Goal: Task Accomplishment & Management: Use online tool/utility

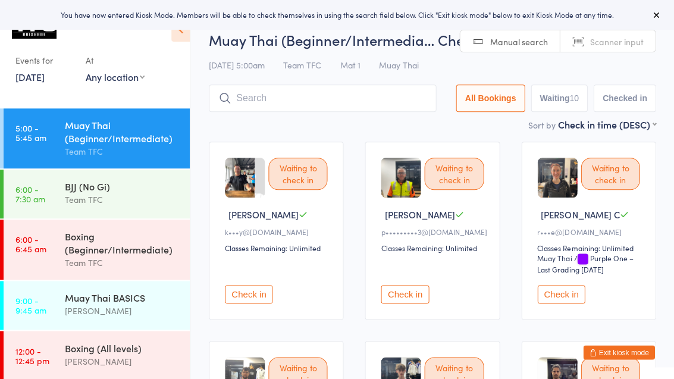
click at [608, 356] on button "Exit kiosk mode" at bounding box center [618, 352] width 71 height 14
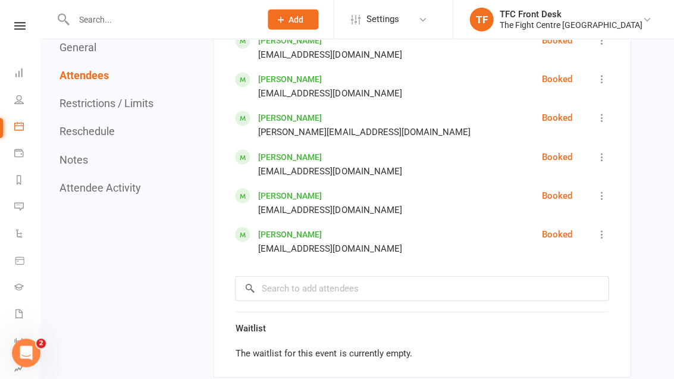
scroll to position [861, 0]
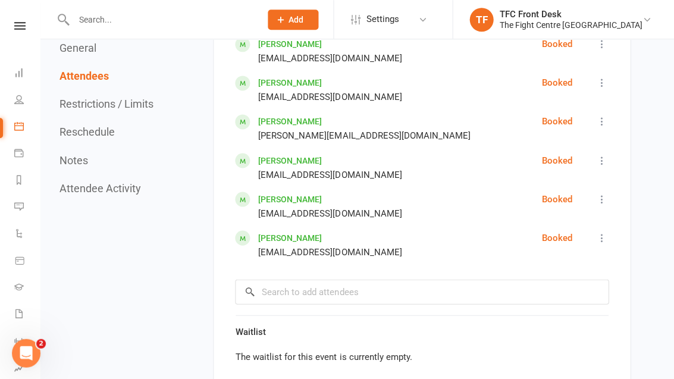
click at [8, 303] on li "General attendance" at bounding box center [19, 304] width 40 height 27
click at [19, 303] on icon at bounding box center [18, 305] width 4 height 4
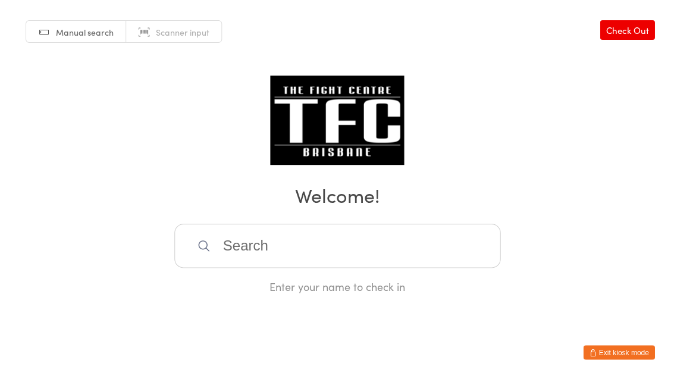
click at [295, 258] on input "search" at bounding box center [337, 246] width 326 height 44
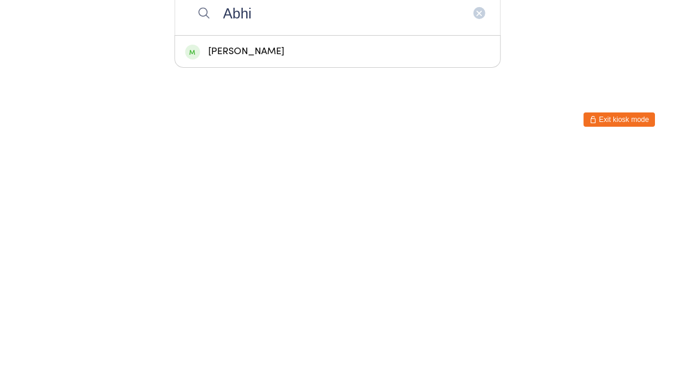
type input "Abhi"
click at [276, 276] on div "[PERSON_NAME]" at bounding box center [337, 284] width 305 height 16
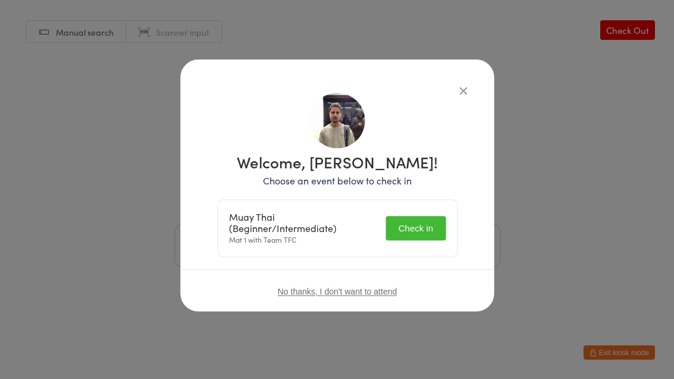
click at [418, 240] on button "Check in" at bounding box center [414, 228] width 59 height 24
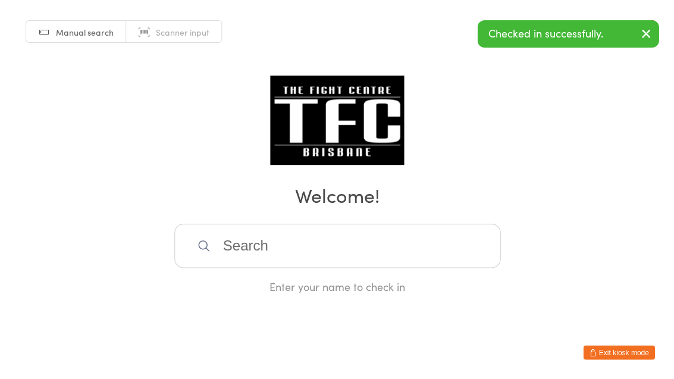
click at [230, 268] on input "search" at bounding box center [337, 246] width 326 height 44
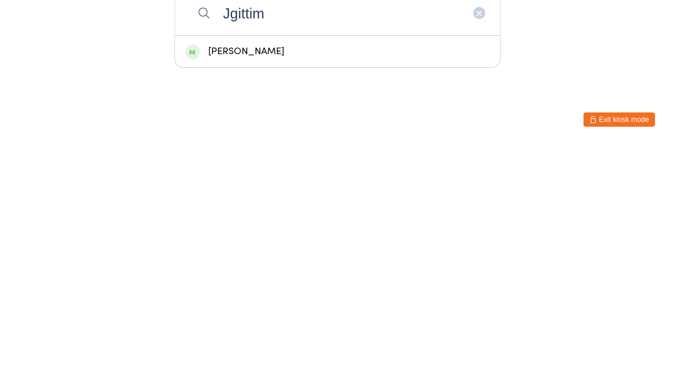
click at [310, 87] on html "You have now entered Kiosk Mode. Members will be able to check themselves in us…" at bounding box center [337, 189] width 674 height 379
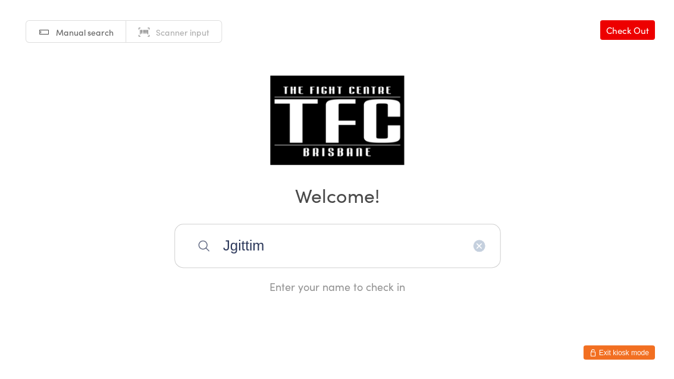
click at [283, 259] on input "Jgittim" at bounding box center [337, 246] width 326 height 44
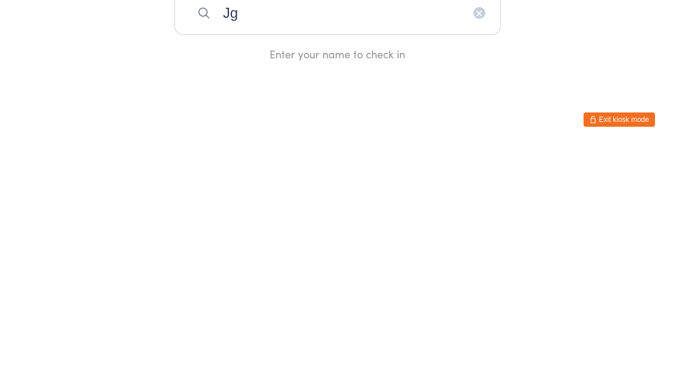
type input "J"
type input "Jgitti"
click at [202, 276] on div "[PERSON_NAME]" at bounding box center [337, 284] width 305 height 16
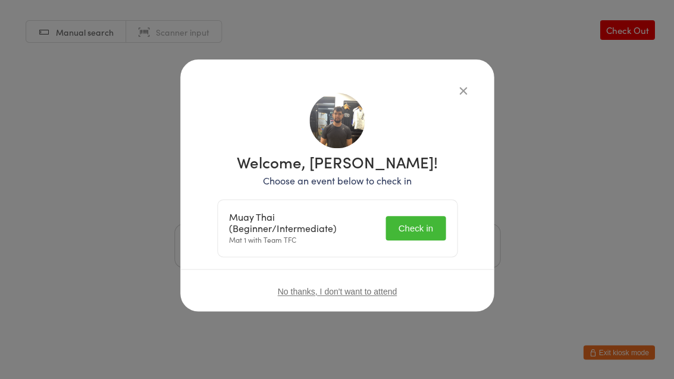
click at [388, 221] on button "Check in" at bounding box center [414, 228] width 59 height 24
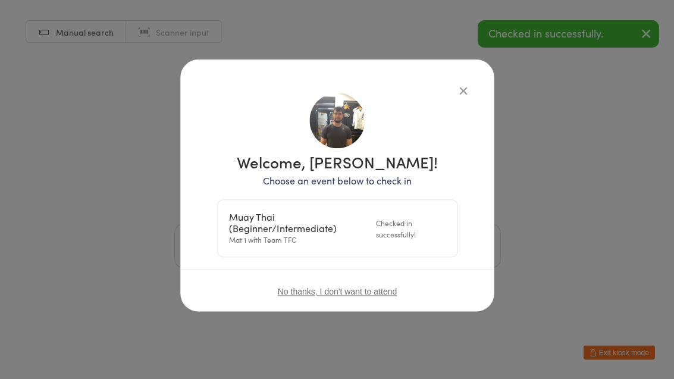
click at [452, 92] on div "Manual search Scanner input Check Out Welcome! Enter your name to check in" at bounding box center [337, 147] width 674 height 294
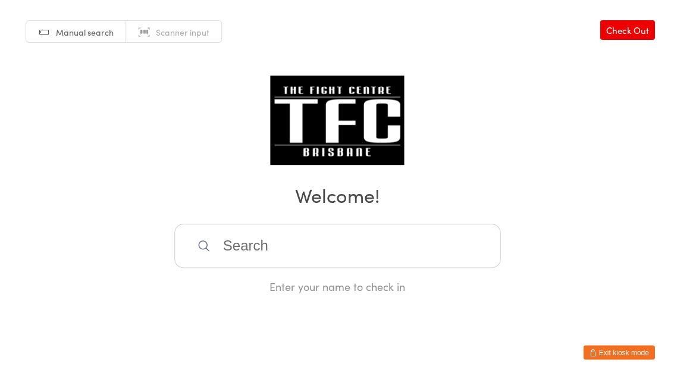
click at [266, 255] on input "search" at bounding box center [337, 246] width 326 height 44
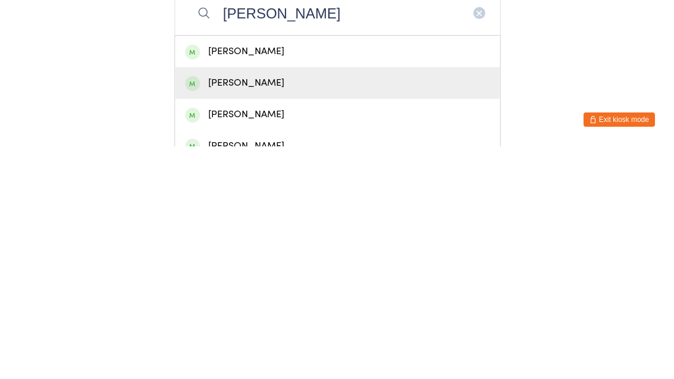
type input "[PERSON_NAME]"
click at [266, 308] on div "[PERSON_NAME]" at bounding box center [337, 316] width 305 height 16
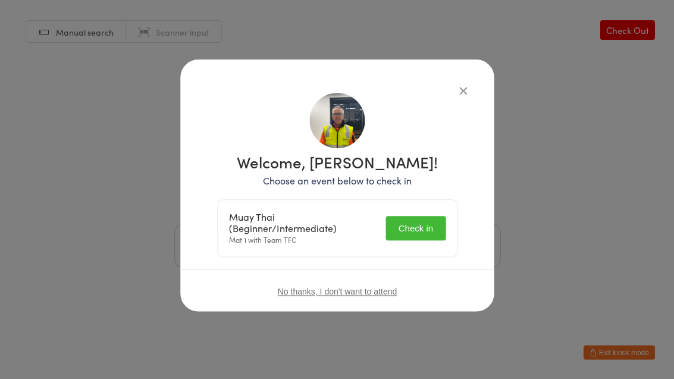
click at [428, 225] on button "Check in" at bounding box center [414, 228] width 59 height 24
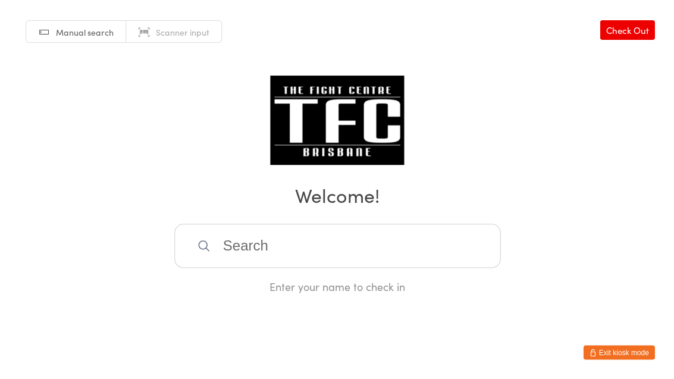
click at [327, 258] on input "search" at bounding box center [337, 246] width 326 height 44
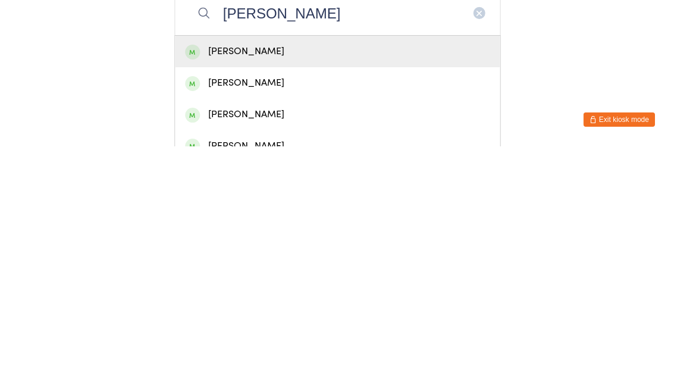
type input "[PERSON_NAME]"
click at [335, 276] on div "[PERSON_NAME]" at bounding box center [337, 284] width 305 height 16
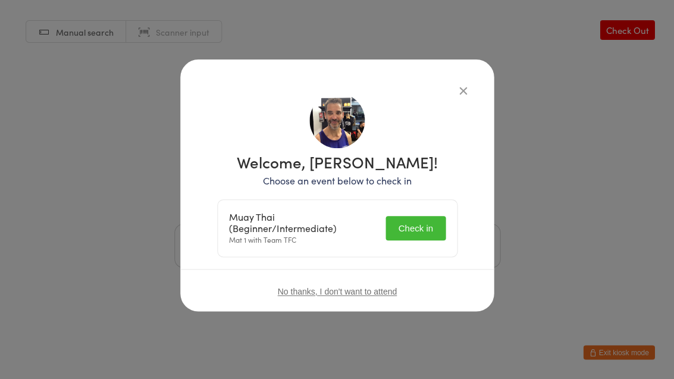
click at [412, 222] on button "Check in" at bounding box center [414, 228] width 59 height 24
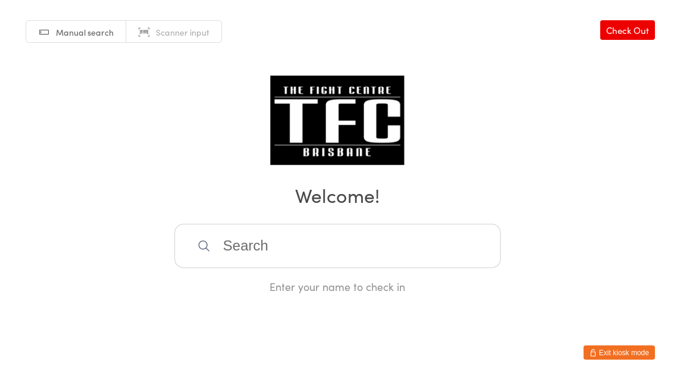
click at [247, 249] on input "search" at bounding box center [337, 246] width 326 height 44
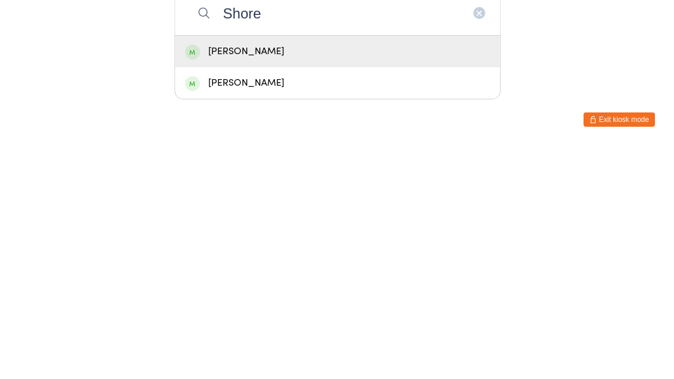
type input "Shore"
click at [267, 276] on div "[PERSON_NAME]" at bounding box center [337, 284] width 305 height 16
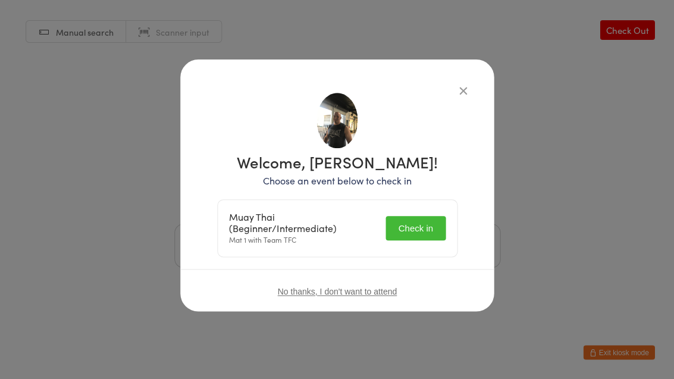
click at [406, 227] on button "Check in" at bounding box center [414, 228] width 59 height 24
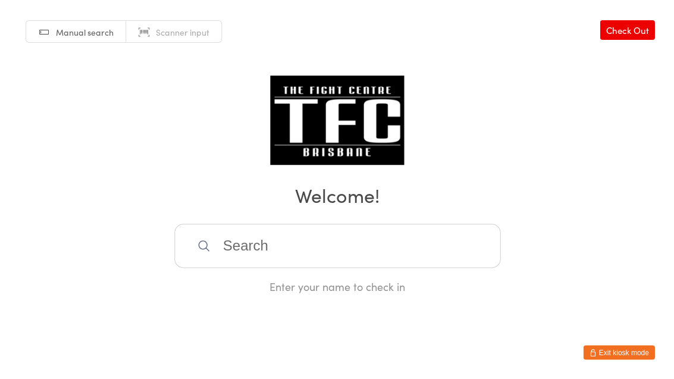
click at [252, 241] on input "search" at bounding box center [337, 246] width 326 height 44
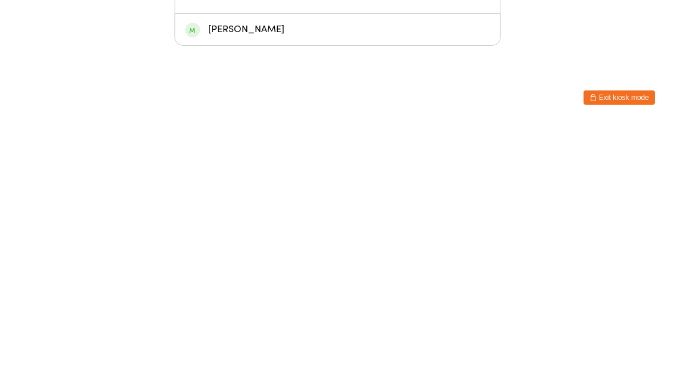
type input "[PERSON_NAME]"
click at [223, 276] on div "[PERSON_NAME]" at bounding box center [337, 284] width 305 height 16
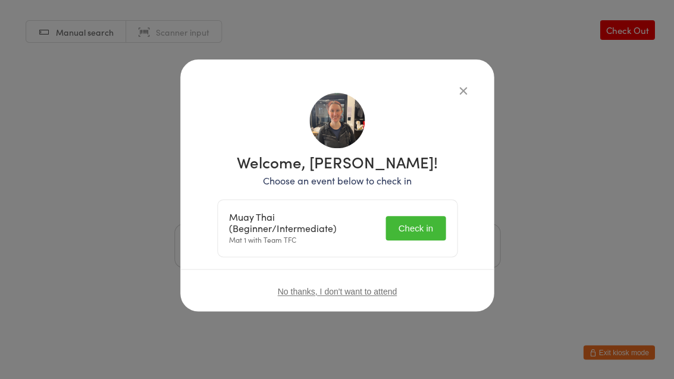
click at [419, 222] on button "Check in" at bounding box center [414, 228] width 59 height 24
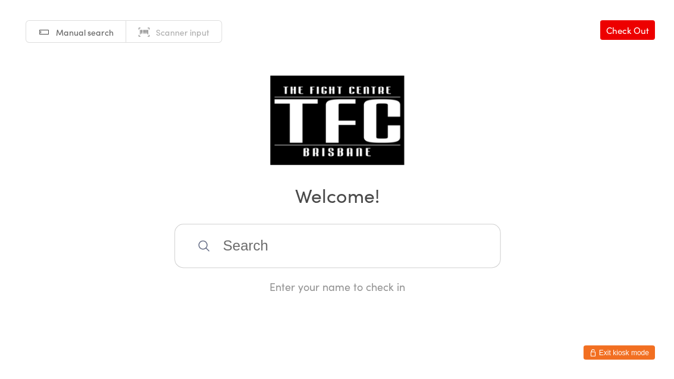
click at [467, 249] on input "search" at bounding box center [337, 246] width 326 height 44
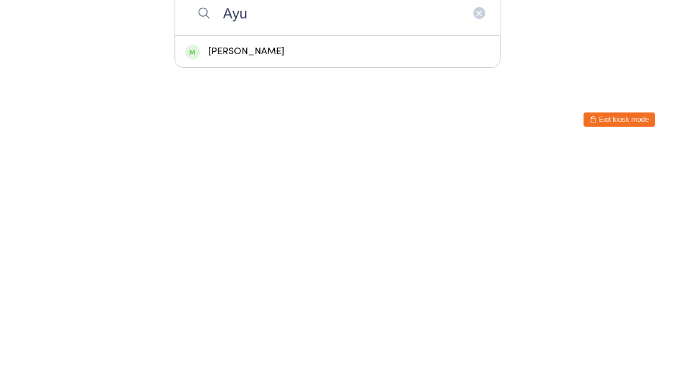
type input "Ayu"
click at [396, 276] on div "[PERSON_NAME]" at bounding box center [337, 284] width 305 height 16
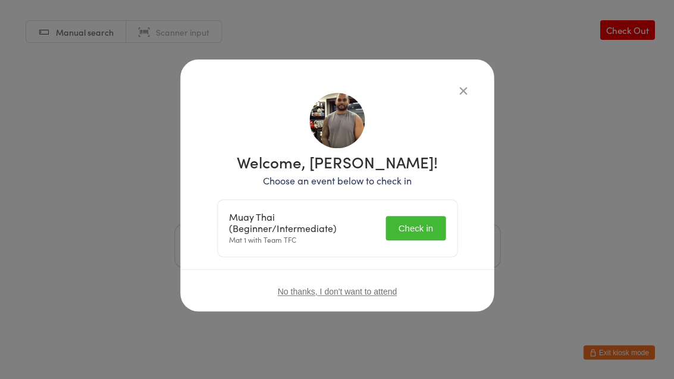
click at [429, 231] on button "Check in" at bounding box center [414, 228] width 59 height 24
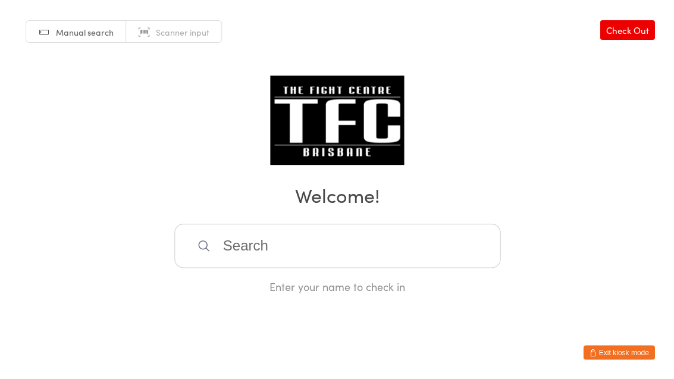
click at [278, 268] on input "search" at bounding box center [337, 246] width 326 height 44
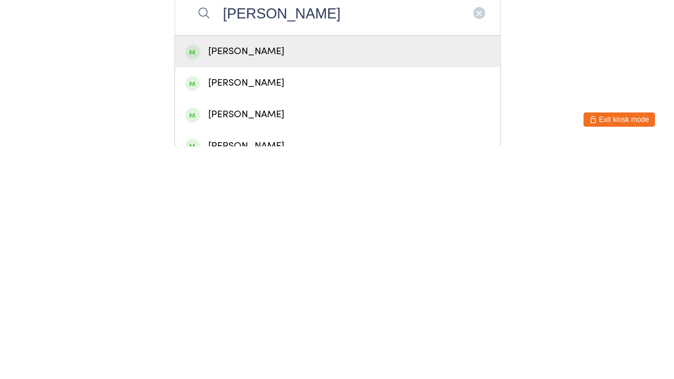
type input "[PERSON_NAME]"
click at [235, 268] on div "[PERSON_NAME]" at bounding box center [337, 284] width 325 height 32
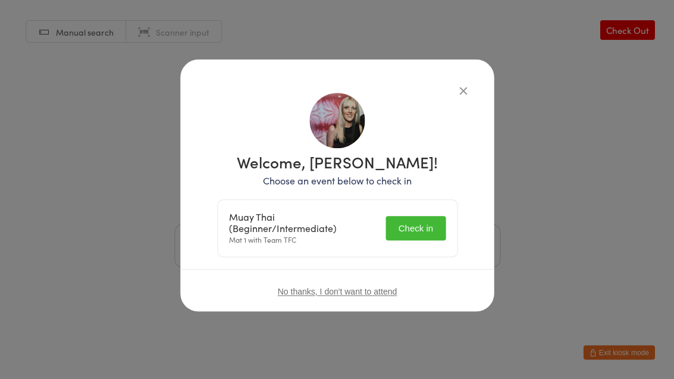
click at [417, 223] on button "Check in" at bounding box center [414, 228] width 59 height 24
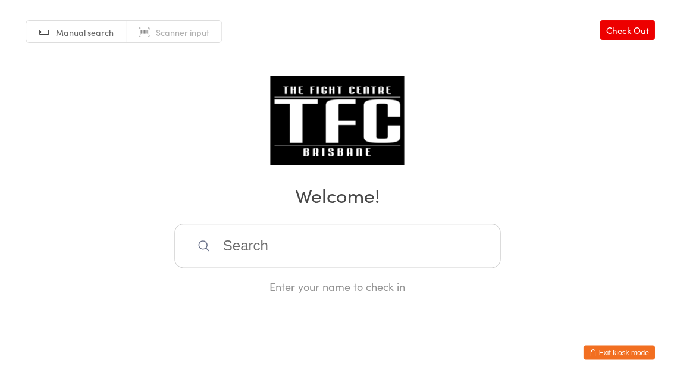
click at [415, 257] on input "search" at bounding box center [337, 246] width 326 height 44
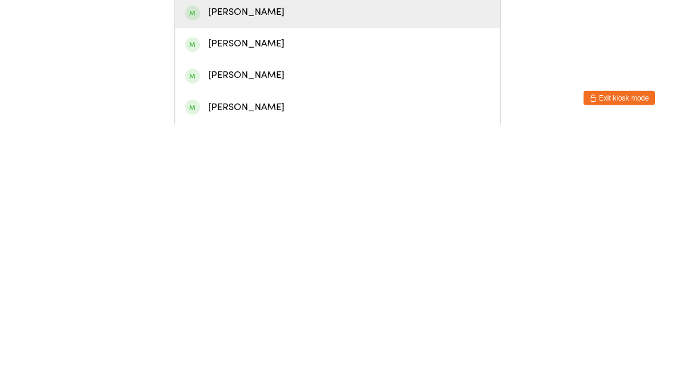
scroll to position [18, 0]
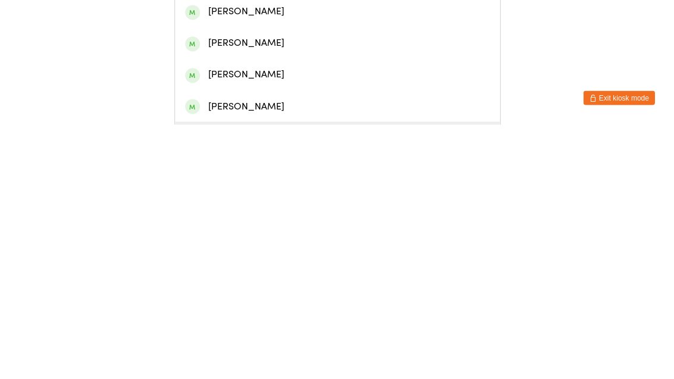
type input "[PERSON_NAME]"
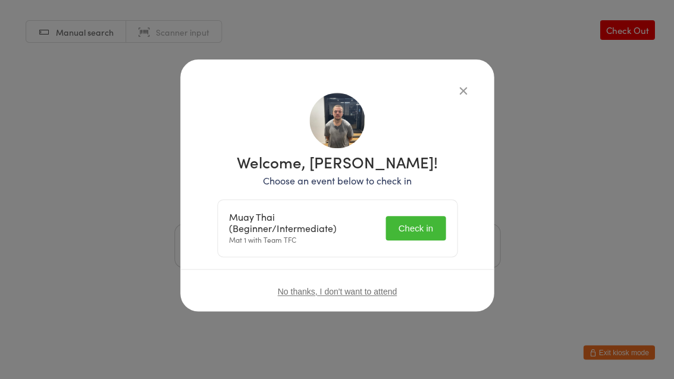
click at [438, 212] on div "Muay Thai (Beginner/Intermediate) Mat 1 with Team TFC Check in" at bounding box center [337, 228] width 239 height 57
click at [432, 233] on button "Check in" at bounding box center [414, 228] width 59 height 24
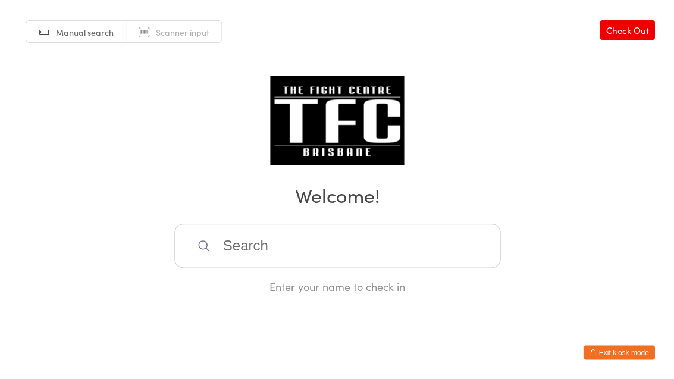
click at [238, 255] on input "search" at bounding box center [337, 246] width 326 height 44
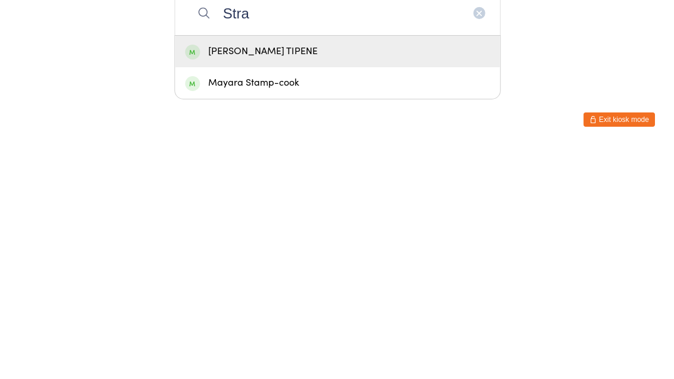
type input "Stra"
click at [318, 268] on div "[PERSON_NAME] TIPENE" at bounding box center [337, 284] width 325 height 32
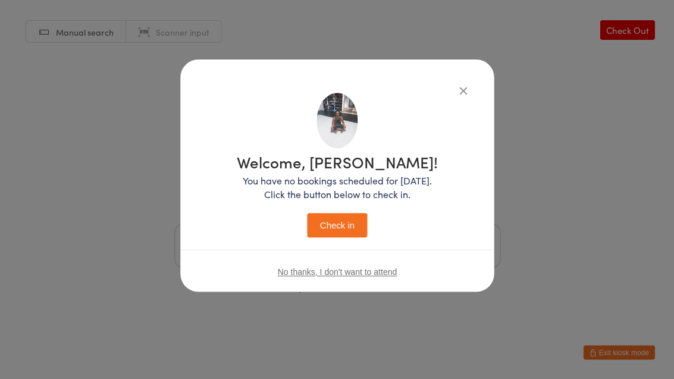
click at [347, 222] on button "Check in" at bounding box center [336, 225] width 59 height 24
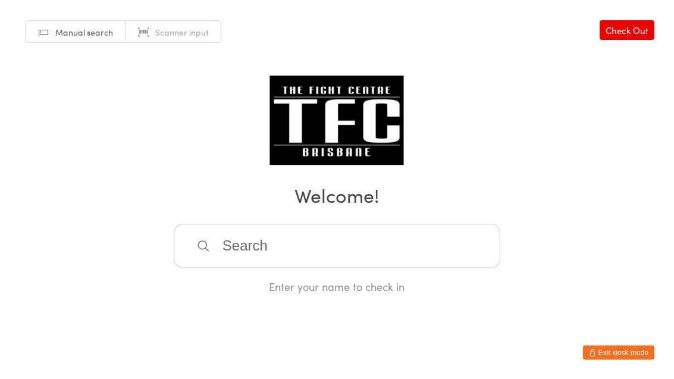
click at [354, 255] on input "search" at bounding box center [337, 246] width 326 height 44
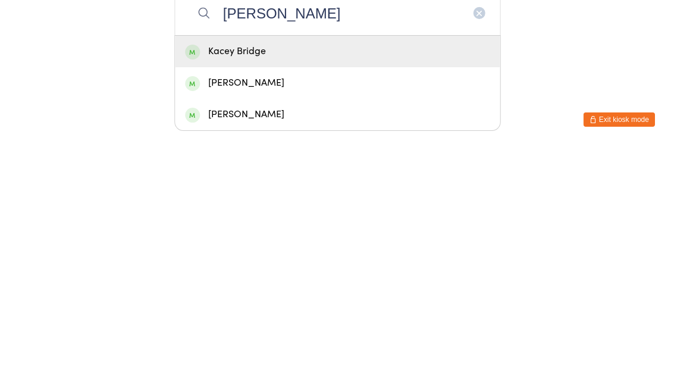
type input "[PERSON_NAME]"
click at [303, 268] on div "Kacey Bridge" at bounding box center [337, 284] width 325 height 32
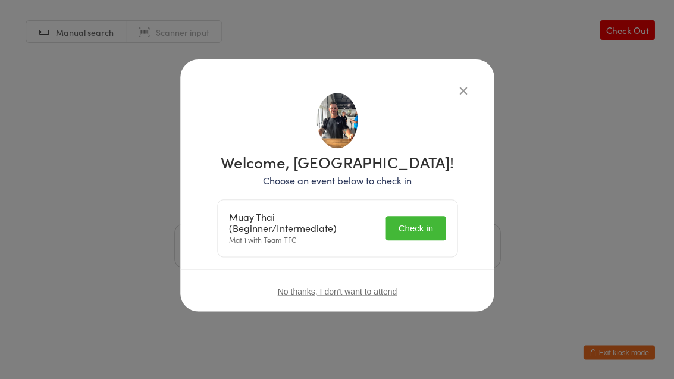
click at [425, 231] on button "Check in" at bounding box center [414, 228] width 59 height 24
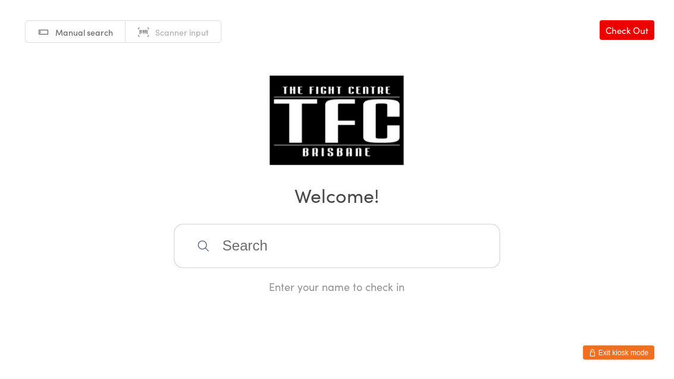
click at [358, 241] on input "search" at bounding box center [337, 246] width 326 height 44
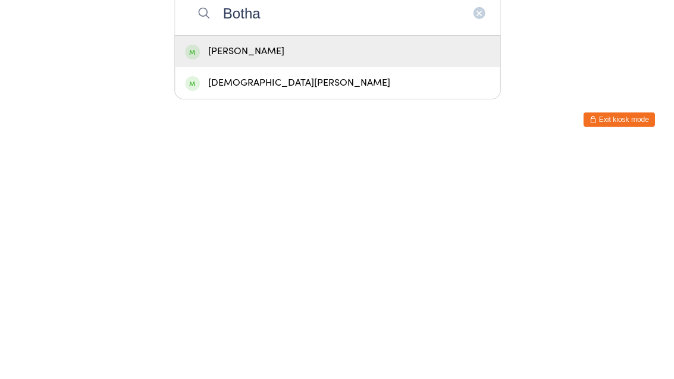
type input "Botha"
click at [331, 308] on div "[DEMOGRAPHIC_DATA][PERSON_NAME]" at bounding box center [337, 316] width 305 height 16
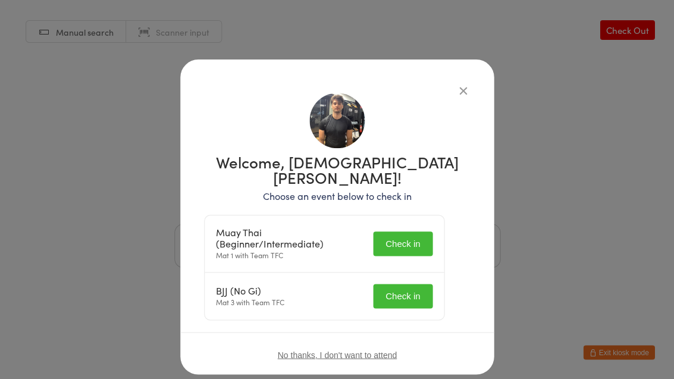
click at [404, 231] on button "Check in" at bounding box center [402, 243] width 59 height 24
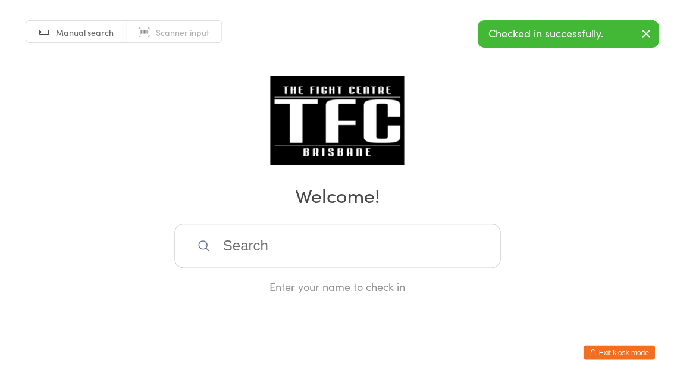
click at [420, 264] on input "search" at bounding box center [337, 246] width 326 height 44
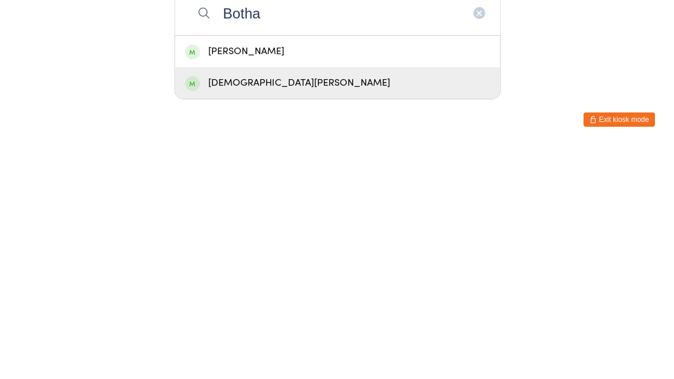
type input "Botha"
click at [332, 308] on div "[DEMOGRAPHIC_DATA][PERSON_NAME]" at bounding box center [337, 316] width 305 height 16
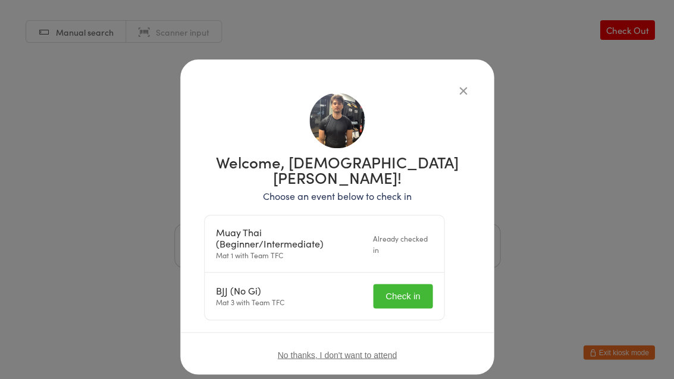
click at [406, 290] on button "Check in" at bounding box center [402, 296] width 59 height 24
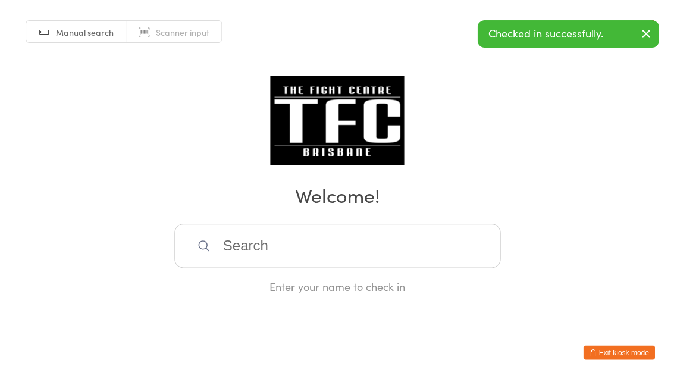
click at [330, 255] on input "search" at bounding box center [337, 246] width 326 height 44
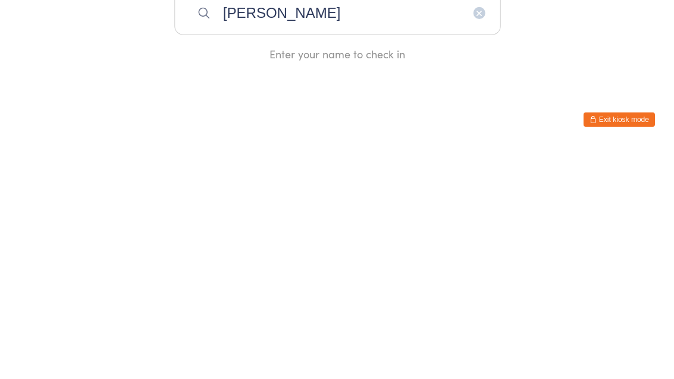
type input "[PERSON_NAME]"
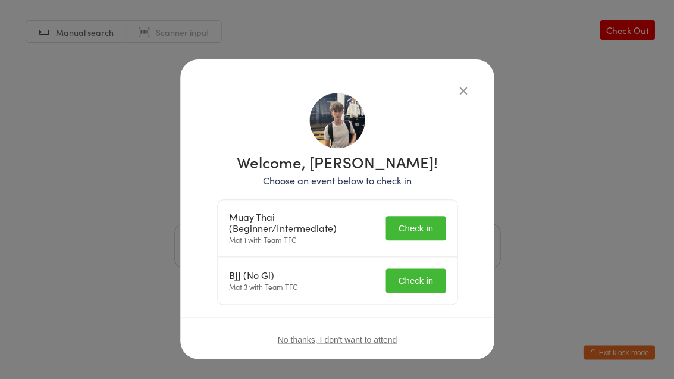
click at [412, 239] on button "Check in" at bounding box center [414, 228] width 59 height 24
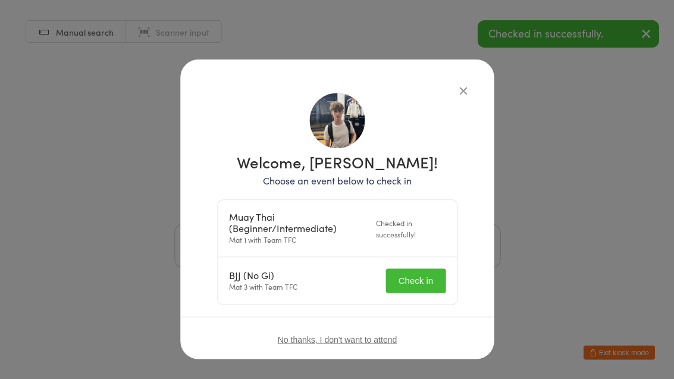
click at [415, 278] on button "Check in" at bounding box center [414, 280] width 59 height 24
